Goal: Task Accomplishment & Management: Manage account settings

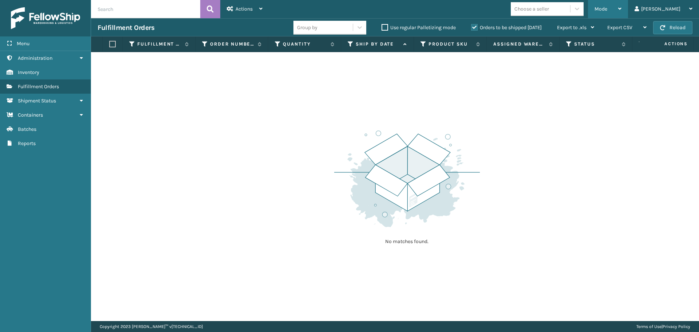
click at [621, 9] on div "Mode" at bounding box center [607, 9] width 27 height 18
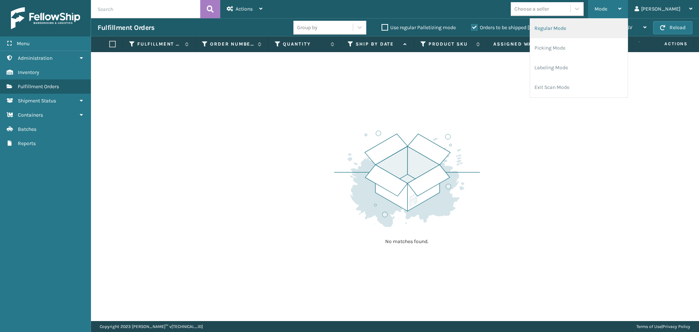
click at [622, 24] on li "Regular Mode" at bounding box center [579, 29] width 98 height 20
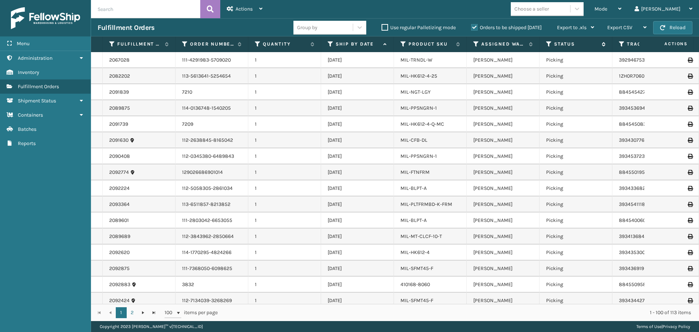
click at [548, 40] on th "Status" at bounding box center [575, 44] width 73 height 16
click at [549, 42] on icon at bounding box center [549, 44] width 6 height 7
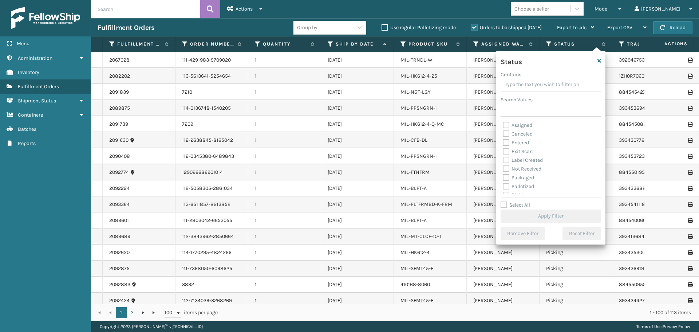
click at [508, 126] on label "Assigned" at bounding box center [517, 125] width 29 height 6
click at [503, 126] on input "Assigned" at bounding box center [503, 123] width 0 height 5
checkbox input "true"
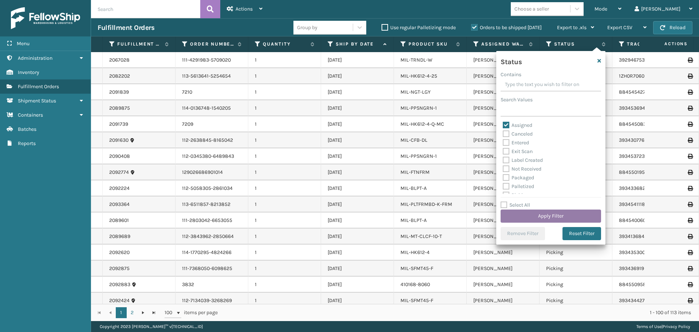
click at [543, 213] on button "Apply Filter" at bounding box center [550, 215] width 100 height 13
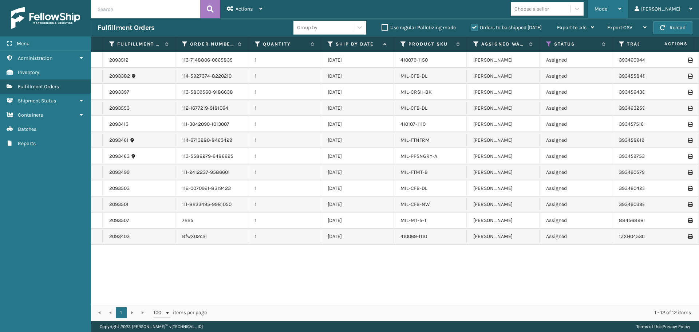
click at [628, 11] on div "Mode Regular Mode Picking Mode Labeling Mode Exit Scan Mode" at bounding box center [608, 9] width 40 height 18
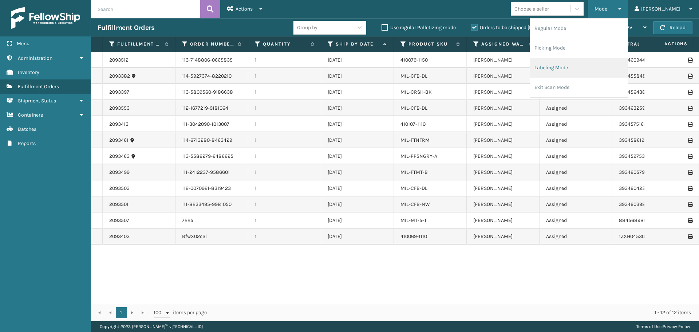
click at [604, 73] on li "Labeling Mode" at bounding box center [579, 68] width 98 height 20
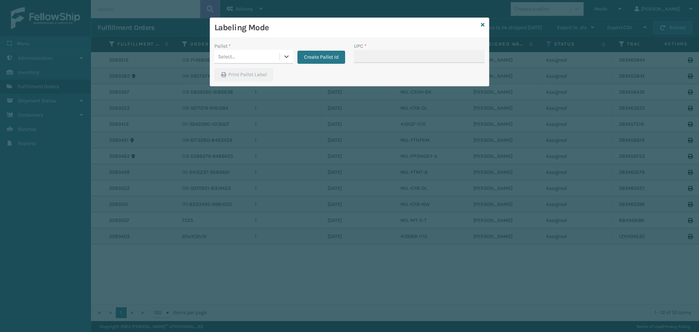
click at [488, 25] on div "Labeling Mode" at bounding box center [349, 28] width 279 height 20
click at [483, 24] on icon at bounding box center [483, 24] width 4 height 5
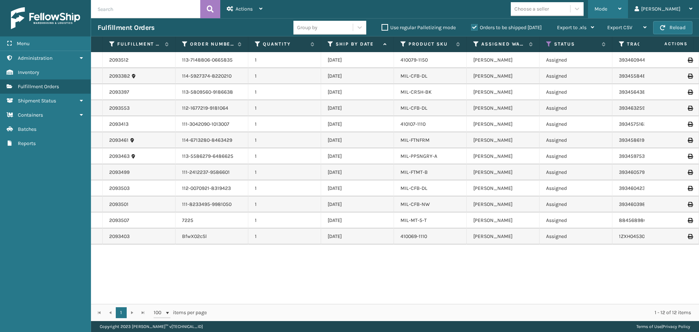
click at [628, 8] on div "Mode Regular Mode Picking Mode Labeling Mode Exit Scan Mode" at bounding box center [608, 9] width 40 height 18
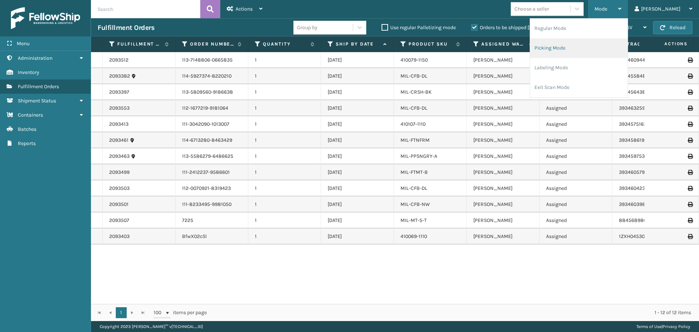
click at [590, 46] on li "Picking Mode" at bounding box center [579, 48] width 98 height 20
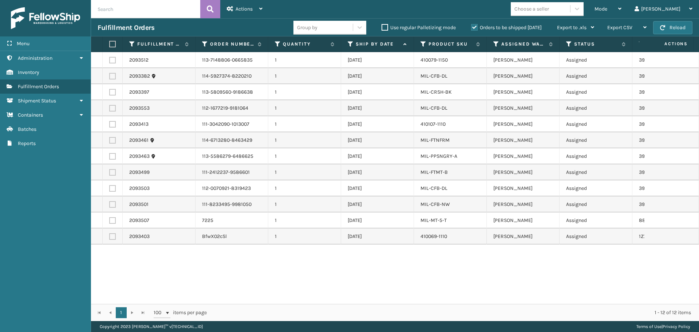
click at [110, 49] on th at bounding box center [113, 44] width 20 height 16
click at [112, 40] on th at bounding box center [113, 44] width 20 height 16
click at [114, 46] on label at bounding box center [111, 44] width 4 height 7
click at [110, 46] on input "checkbox" at bounding box center [109, 44] width 0 height 5
checkbox input "true"
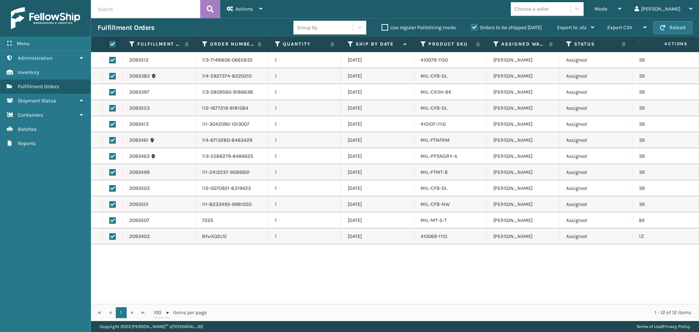
checkbox input "true"
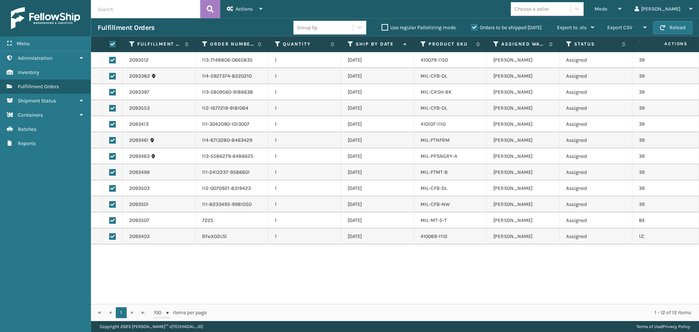
checkbox input "true"
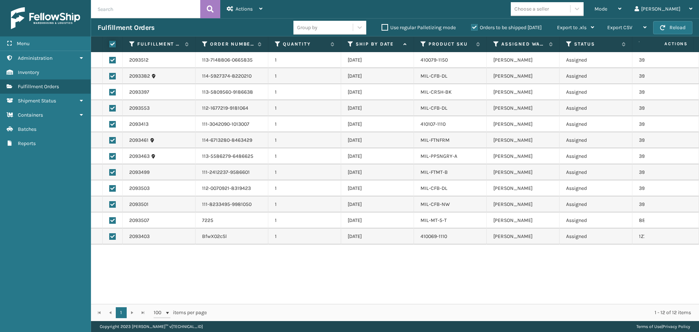
checkbox input "true"
